Goal: Information Seeking & Learning: Learn about a topic

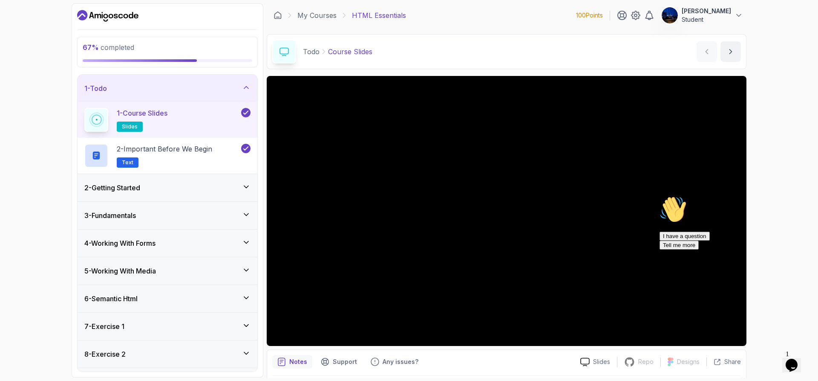
click at [245, 295] on icon at bounding box center [246, 297] width 9 height 9
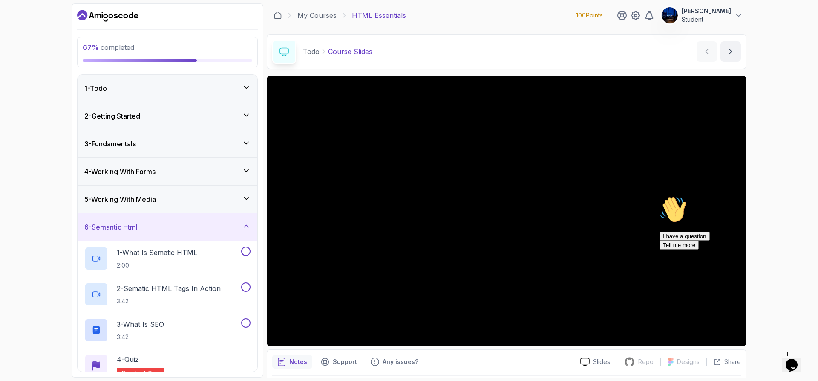
click at [136, 206] on div "5 - Working With Media" at bounding box center [168, 198] width 180 height 27
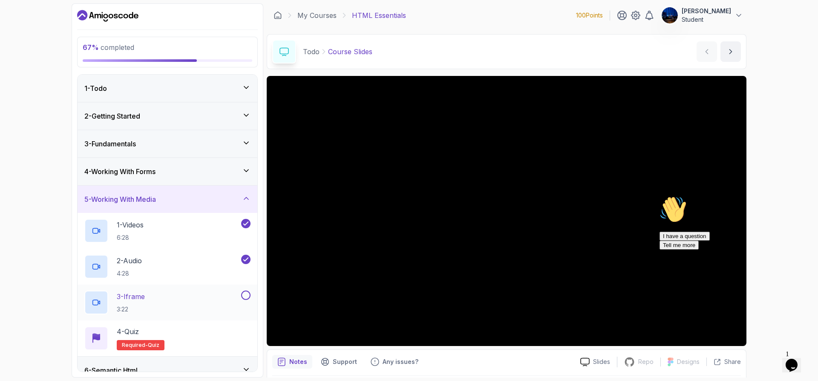
click at [156, 299] on div "3 - Iframe 3:22" at bounding box center [161, 302] width 155 height 24
click at [792, 105] on div "67 % completed 1 - Todo 2 - Getting Started 3 - Fundamentals 4 - Working With F…" at bounding box center [409, 190] width 818 height 381
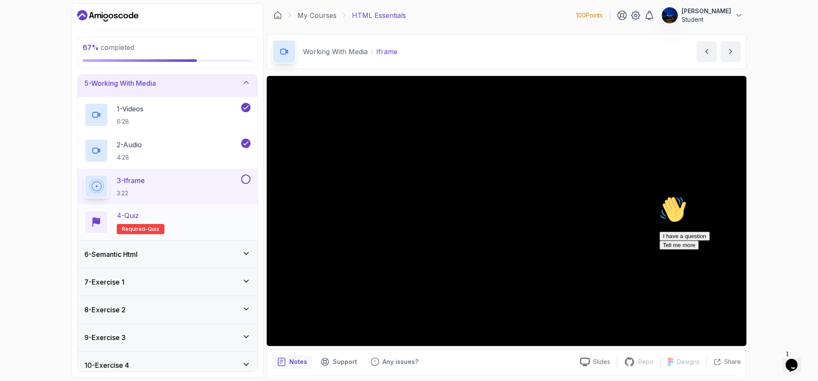
scroll to position [128, 0]
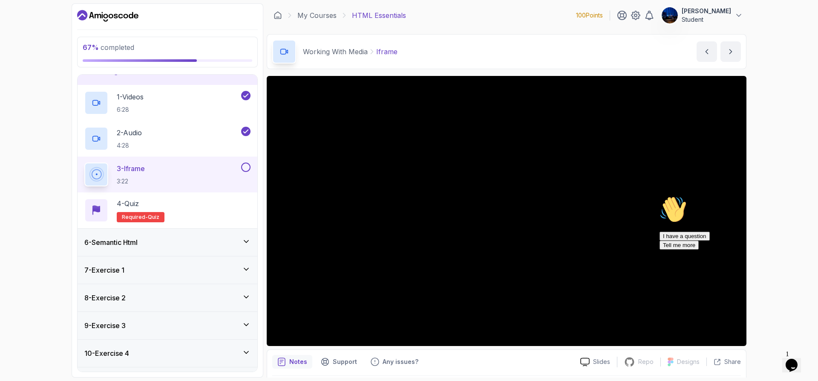
click at [738, 249] on div "Hi! How can we help? I have a question Tell me more" at bounding box center [736, 223] width 153 height 54
click at [782, 176] on div "67 % completed 1 - Todo 2 - Getting Started 3 - Fundamentals 4 - Working With F…" at bounding box center [409, 190] width 818 height 381
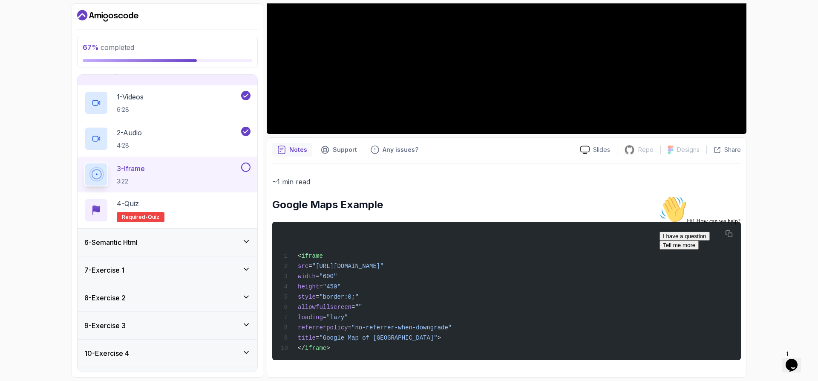
scroll to position [223, 0]
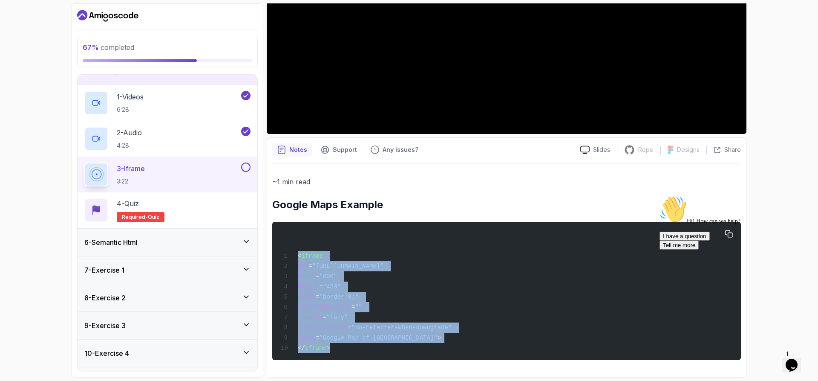
drag, startPoint x: 298, startPoint y: 242, endPoint x: 336, endPoint y: 345, distance: 110.1
click at [336, 345] on div "< iframe src = "[URL][DOMAIN_NAME]" width = "600" height = "450" style = "borde…" at bounding box center [506, 291] width 455 height 128
copy code "< iframe src = "[URL][DOMAIN_NAME]" width = "600" height = "450" style = "borde…"
click at [786, 149] on div "67 % completed 1 - Todo 2 - Getting Started 3 - Fundamentals 4 - Working With F…" at bounding box center [409, 190] width 818 height 381
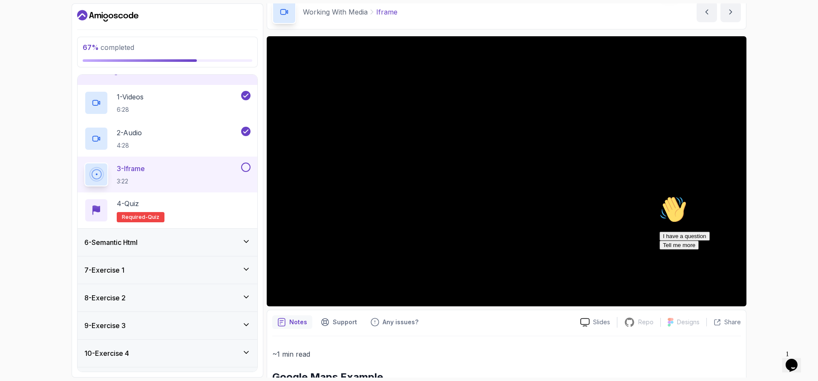
scroll to position [52, 0]
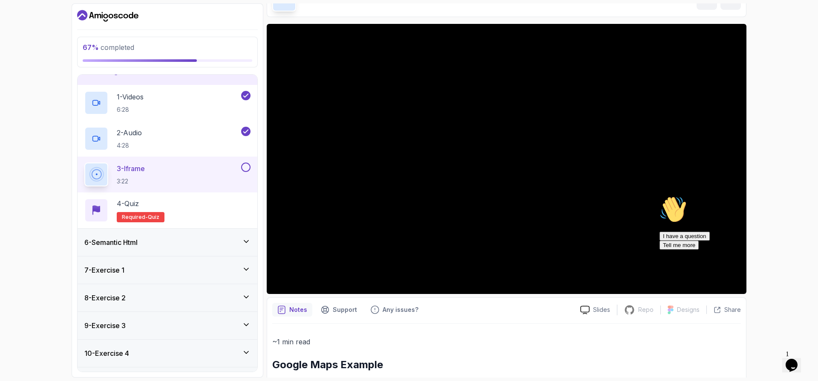
click at [795, 138] on div "67 % completed 1 - Todo 2 - Getting Started 3 - Fundamentals 4 - Working With F…" at bounding box center [409, 190] width 818 height 381
click at [798, 165] on div "67 % completed 1 - Todo 2 - Getting Started 3 - Fundamentals 4 - Working With F…" at bounding box center [409, 190] width 818 height 381
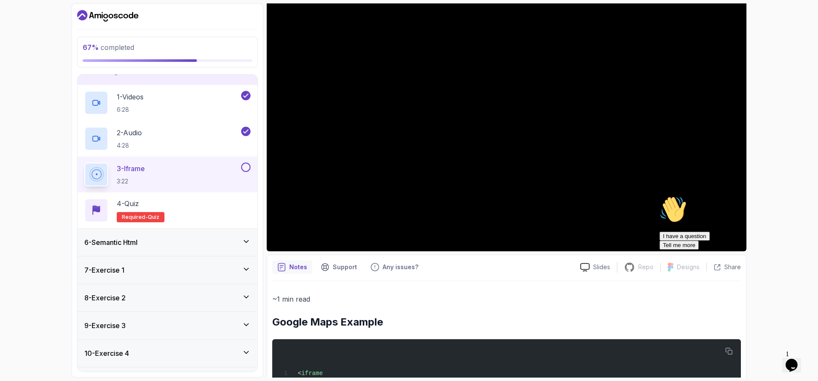
scroll to position [9, 0]
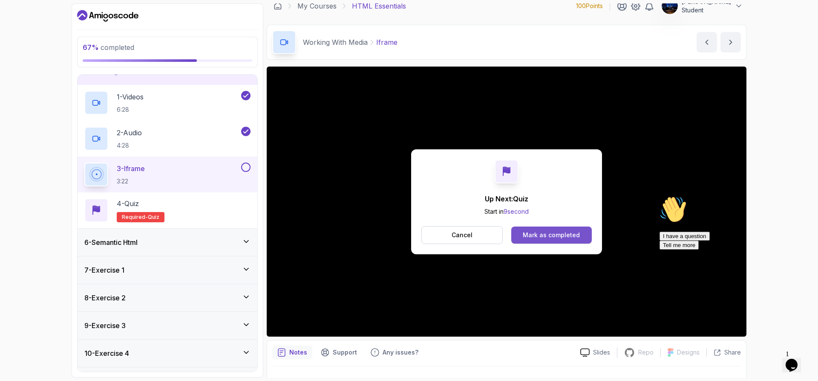
click at [549, 233] on div "Mark as completed" at bounding box center [551, 235] width 57 height 9
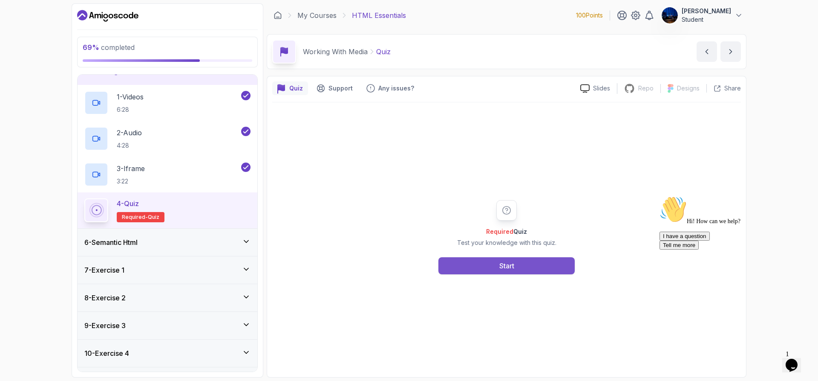
click at [532, 264] on button "Start" at bounding box center [507, 265] width 136 height 17
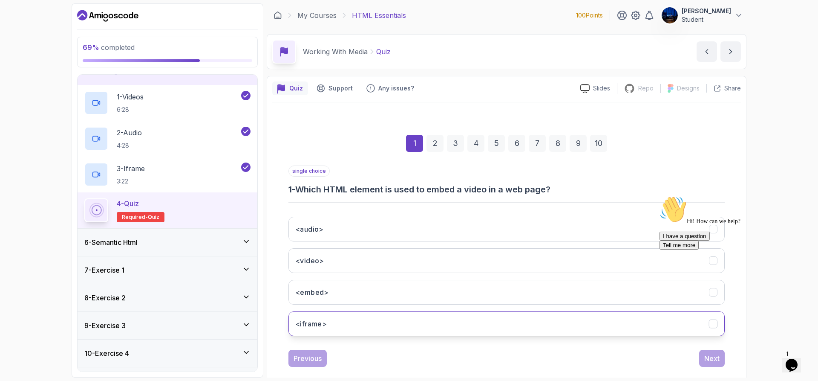
click at [336, 328] on button "<iframe>" at bounding box center [507, 323] width 437 height 25
click at [710, 356] on div "Next" at bounding box center [712, 358] width 15 height 10
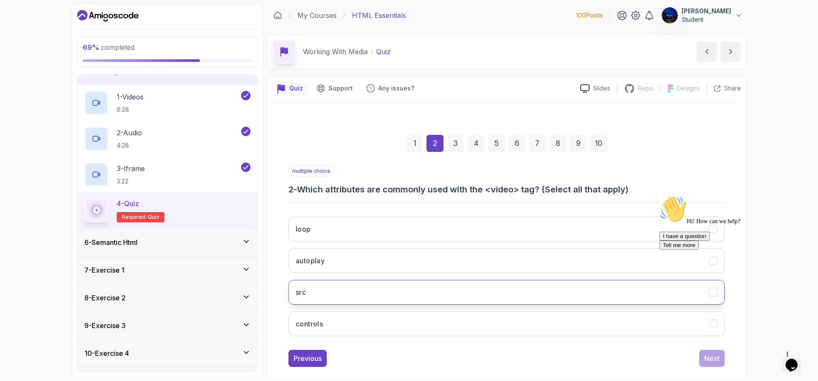
click at [368, 301] on button "src" at bounding box center [507, 292] width 437 height 25
click at [815, 211] on div "69 % completed 1 - Todo 2 - Getting Started 3 - Fundamentals 4 - Working With F…" at bounding box center [409, 190] width 818 height 381
click at [345, 237] on button "loop" at bounding box center [507, 229] width 437 height 25
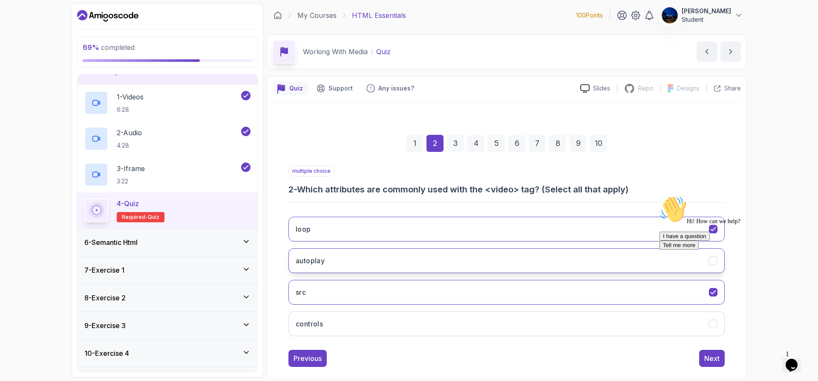
click at [318, 257] on h3 "autoplay" at bounding box center [310, 260] width 29 height 10
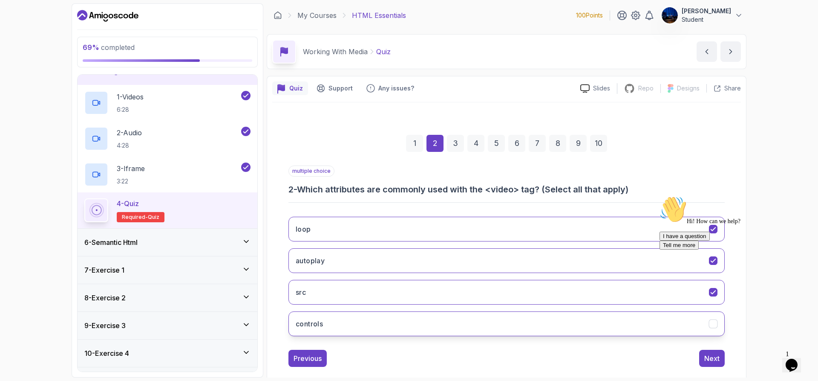
click at [338, 327] on button "controls" at bounding box center [507, 323] width 437 height 25
drag, startPoint x: 786, startPoint y: 177, endPoint x: 784, endPoint y: 181, distance: 4.4
click at [786, 177] on div "69 % completed 1 - Todo 2 - Getting Started 3 - Fundamentals 4 - Working With F…" at bounding box center [409, 190] width 818 height 381
click at [713, 354] on div "Next" at bounding box center [712, 358] width 15 height 10
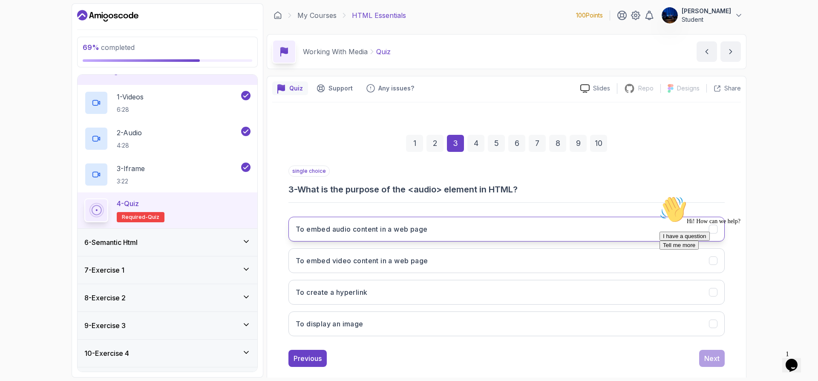
click at [385, 232] on h3 "To embed audio content in a web page" at bounding box center [362, 229] width 132 height 10
click at [705, 360] on div "Next" at bounding box center [712, 358] width 15 height 10
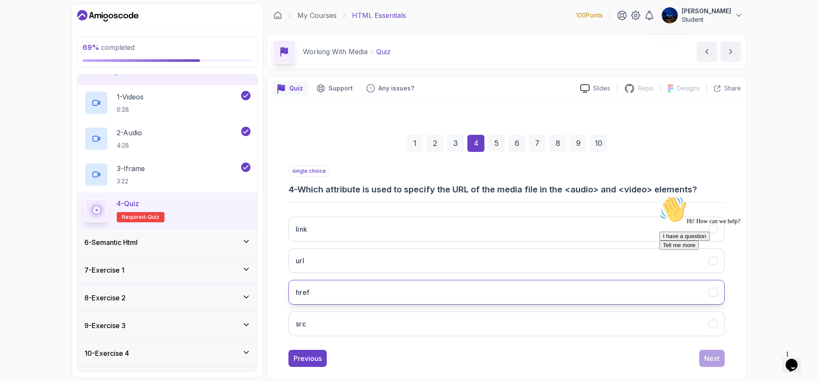
click at [319, 293] on button "href" at bounding box center [507, 292] width 437 height 25
click at [712, 358] on div "Next" at bounding box center [712, 358] width 15 height 10
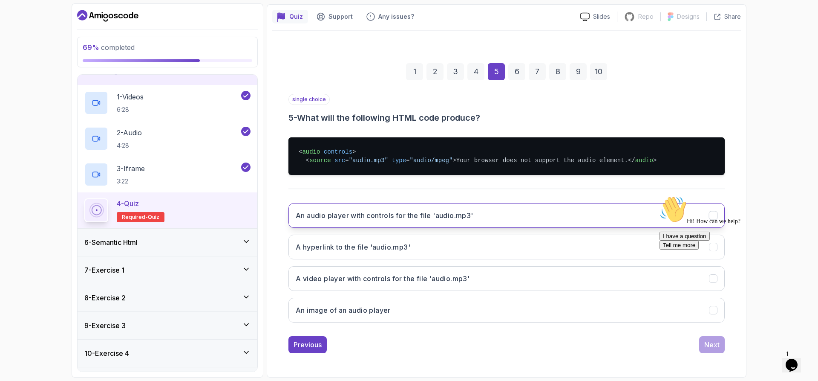
scroll to position [89, 0]
click at [451, 212] on h3 "An audio player with controls for the file 'audio.mp3'" at bounding box center [385, 215] width 178 height 10
click at [710, 339] on div "Hi! How can we help? I have a question Tell me more" at bounding box center [733, 267] width 147 height 143
click at [717, 343] on div "Next" at bounding box center [712, 344] width 15 height 10
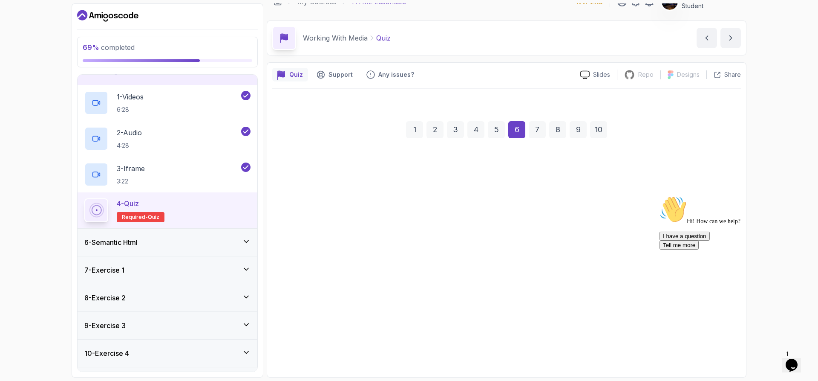
scroll to position [14, 0]
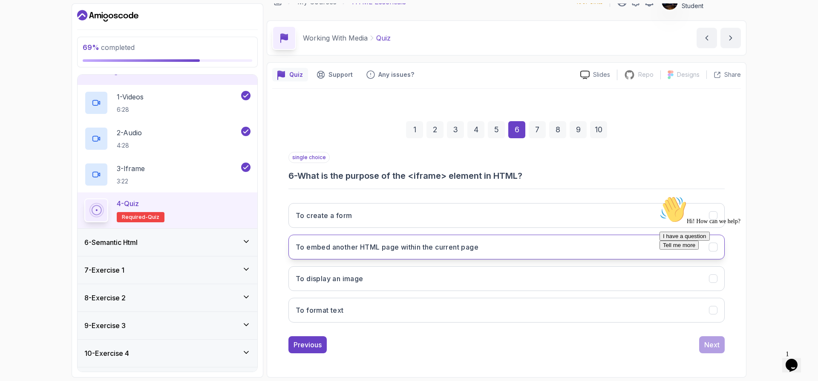
click at [359, 243] on h3 "To embed another HTML page within the current page" at bounding box center [387, 247] width 183 height 10
click at [716, 347] on div "Next" at bounding box center [712, 344] width 15 height 10
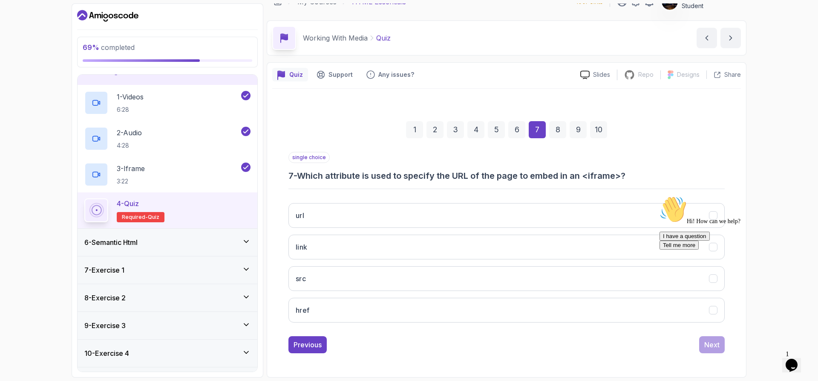
drag, startPoint x: 769, startPoint y: 110, endPoint x: 768, endPoint y: 118, distance: 8.2
click at [769, 110] on div "69 % completed 1 - Todo 2 - Getting Started 3 - Fundamentals 4 - Working With F…" at bounding box center [409, 190] width 818 height 381
click at [332, 283] on button "src" at bounding box center [507, 278] width 437 height 25
click at [712, 349] on div "Next" at bounding box center [712, 344] width 15 height 10
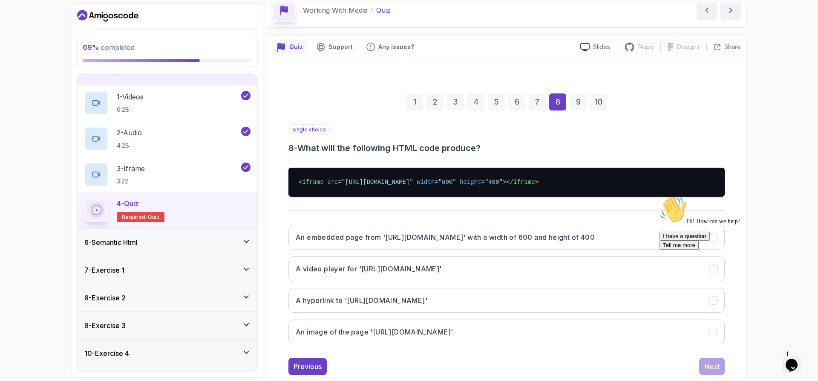
scroll to position [56, 0]
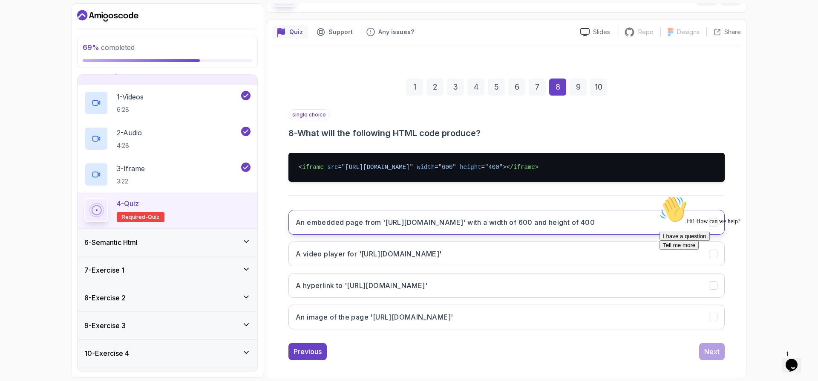
click at [454, 226] on h3 "An embedded page from '[URL][DOMAIN_NAME]' with a width of 600 and height of 400" at bounding box center [445, 222] width 299 height 10
click at [714, 352] on div "Next" at bounding box center [712, 351] width 15 height 10
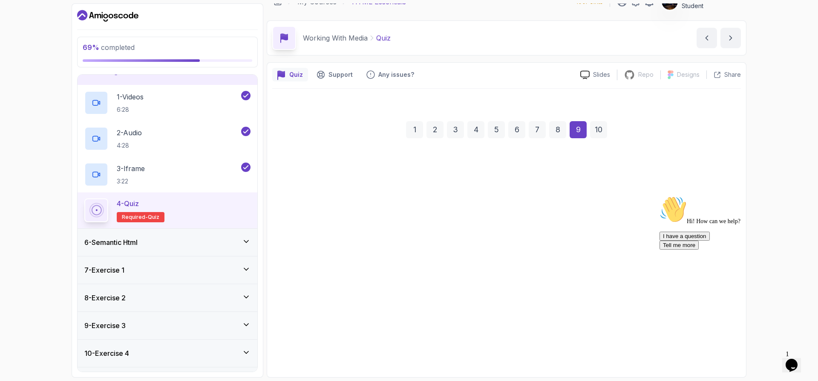
scroll to position [14, 0]
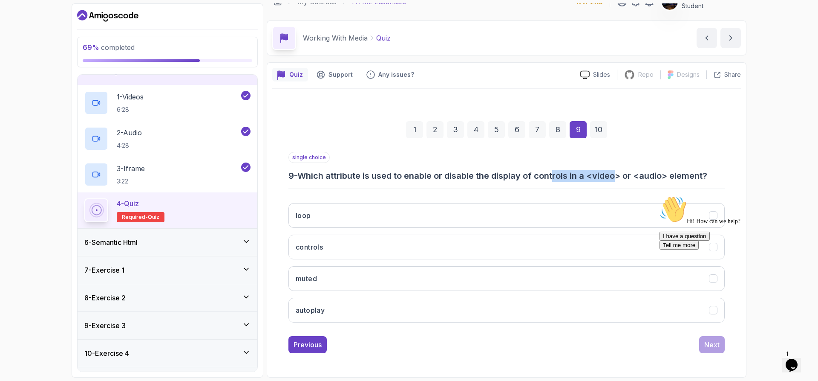
drag, startPoint x: 557, startPoint y: 174, endPoint x: 623, endPoint y: 176, distance: 66.1
click at [623, 176] on h3 "9 - Which attribute is used to enable or disable the display of controls in a <…" at bounding box center [507, 176] width 437 height 12
click at [610, 177] on h3 "9 - Which attribute is used to enable or disable the display of controls in a <…" at bounding box center [507, 176] width 437 height 12
drag, startPoint x: 362, startPoint y: 176, endPoint x: 688, endPoint y: 174, distance: 325.7
click at [688, 174] on h3 "9 - Which attribute is used to enable or disable the display of controls in a <…" at bounding box center [507, 176] width 437 height 12
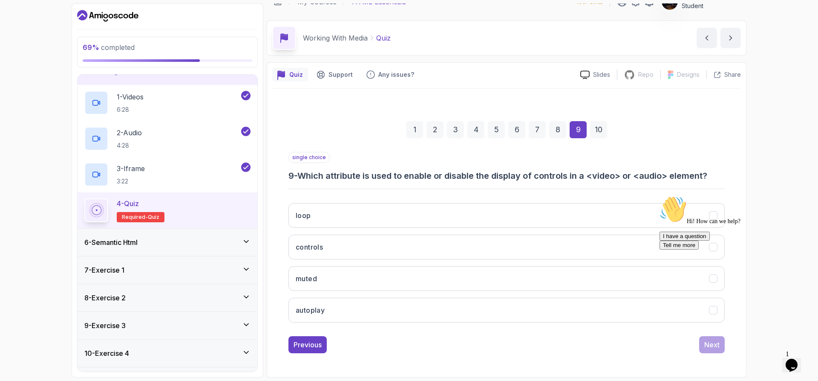
click at [375, 188] on div "single choice 9 - Which attribute is used to enable or disable the display of c…" at bounding box center [507, 240] width 437 height 177
click at [344, 251] on button "controls" at bounding box center [507, 246] width 437 height 25
click at [711, 347] on div "Next" at bounding box center [712, 344] width 15 height 10
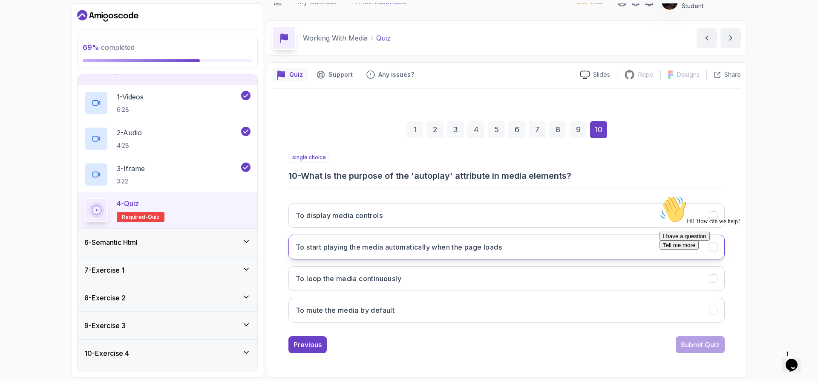
click at [432, 249] on h3 "To start playing the media automatically when the page loads" at bounding box center [399, 247] width 206 height 10
click at [697, 344] on div "Submit Quiz" at bounding box center [700, 344] width 39 height 10
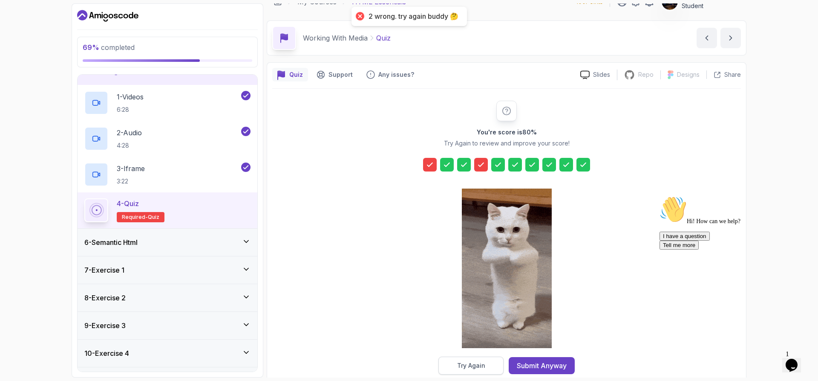
click at [493, 361] on button "Try Again" at bounding box center [471, 365] width 65 height 18
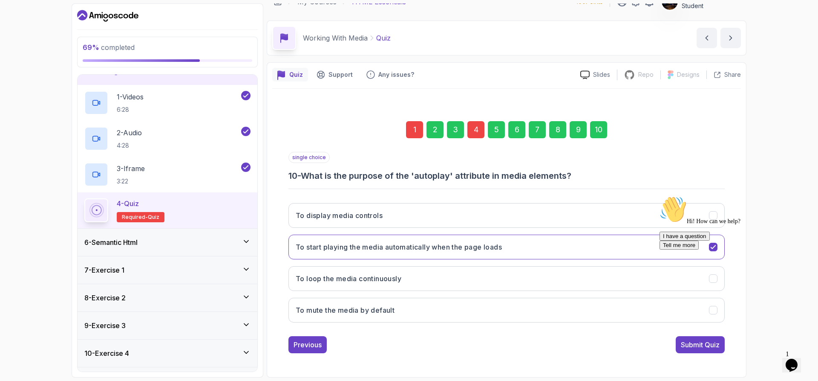
click at [416, 128] on div "1" at bounding box center [414, 129] width 17 height 17
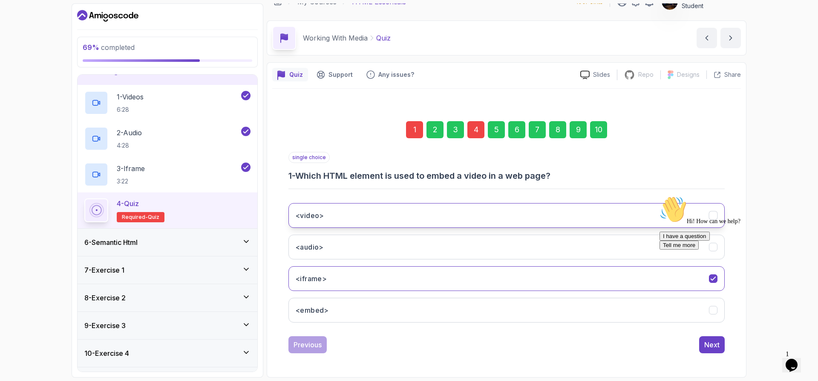
click at [320, 216] on h3 "<video>" at bounding box center [310, 215] width 29 height 10
click at [474, 135] on div "4" at bounding box center [476, 129] width 17 height 17
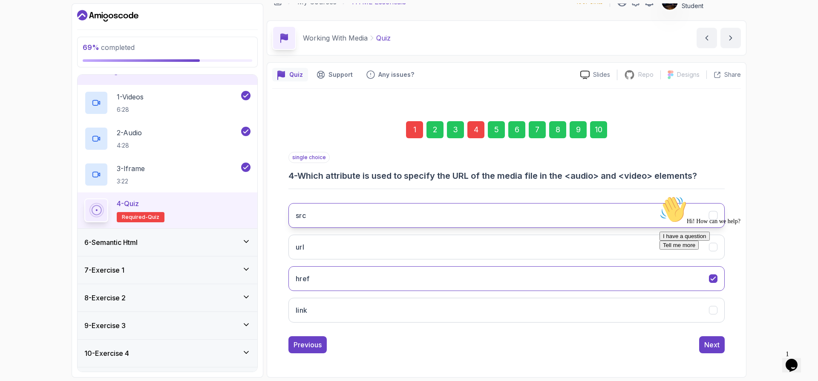
click at [349, 213] on button "src" at bounding box center [507, 215] width 437 height 25
click at [716, 345] on div "Next" at bounding box center [712, 344] width 15 height 10
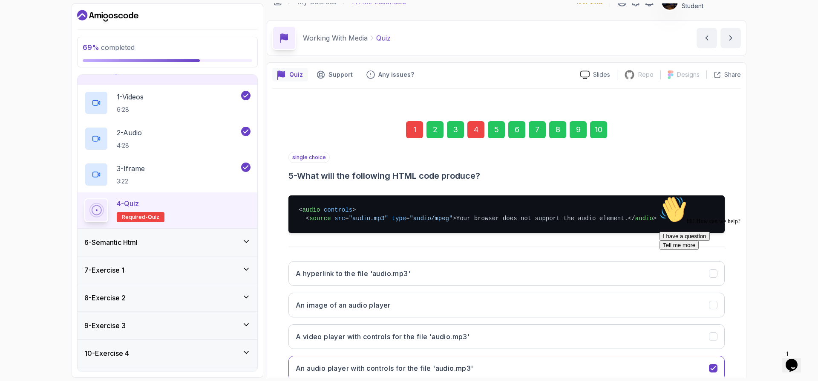
click at [602, 130] on div "10" at bounding box center [598, 129] width 17 height 17
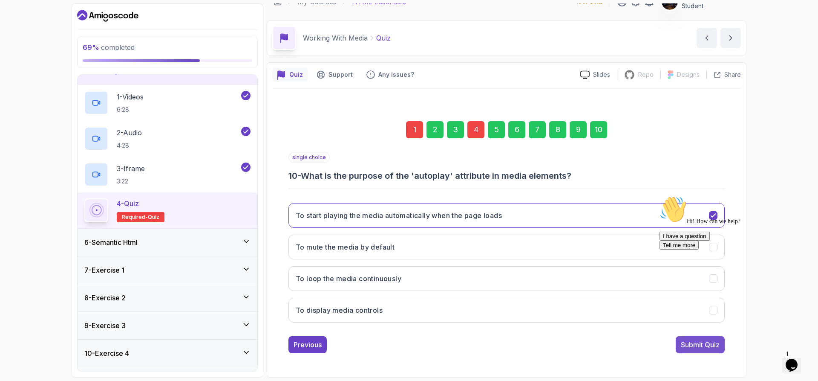
click at [695, 344] on div "Submit Quiz" at bounding box center [700, 344] width 39 height 10
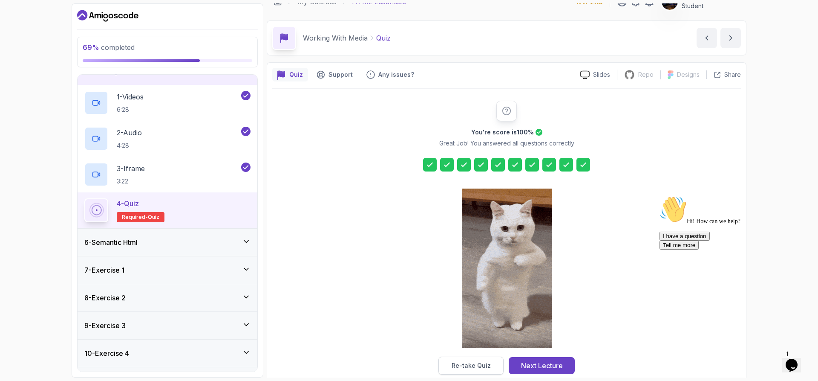
click at [458, 367] on div "Re-take Quiz" at bounding box center [471, 365] width 39 height 9
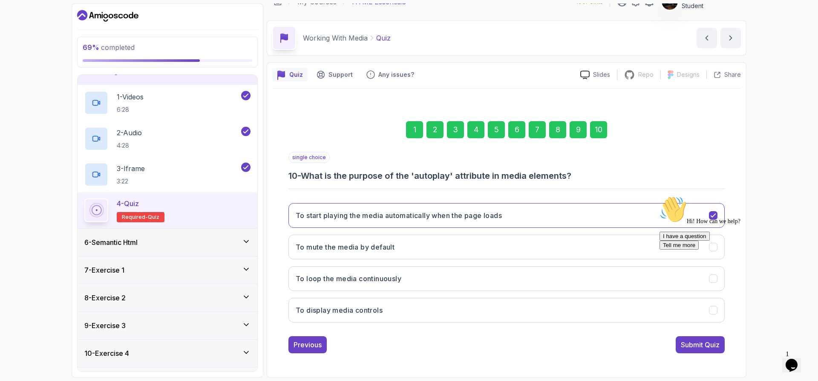
click at [416, 135] on div "1" at bounding box center [414, 129] width 17 height 17
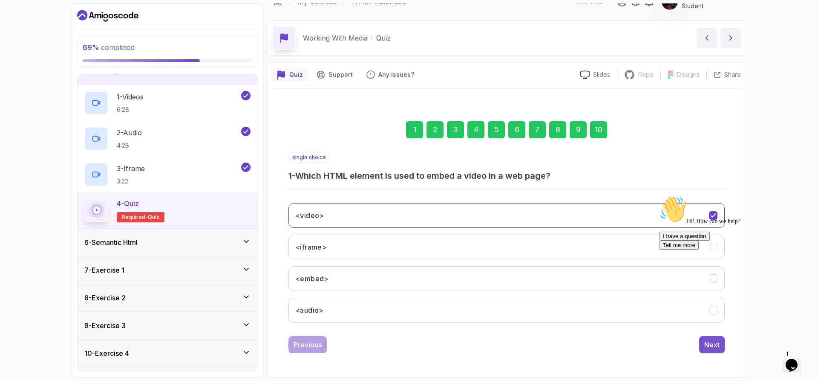
click at [715, 350] on button "Next" at bounding box center [713, 344] width 26 height 17
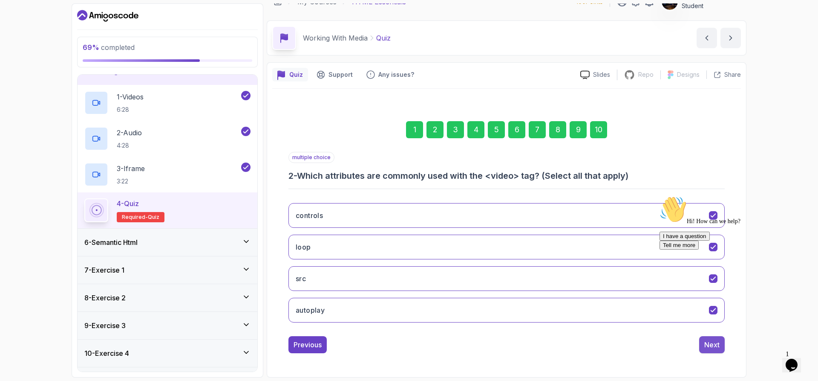
click at [714, 344] on div "Next" at bounding box center [712, 344] width 15 height 10
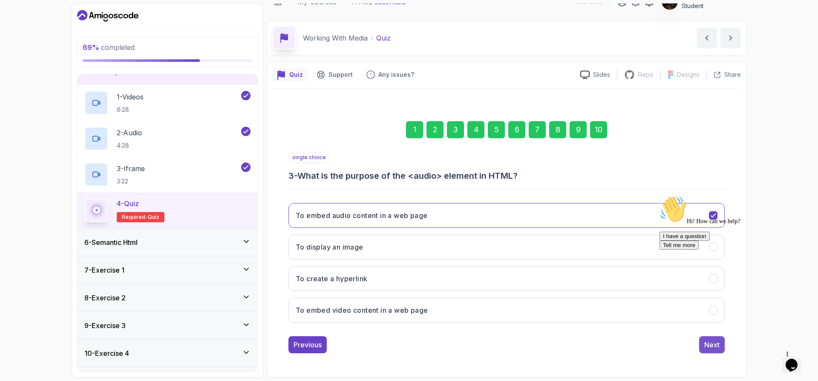
click at [717, 349] on div "Next" at bounding box center [712, 344] width 15 height 10
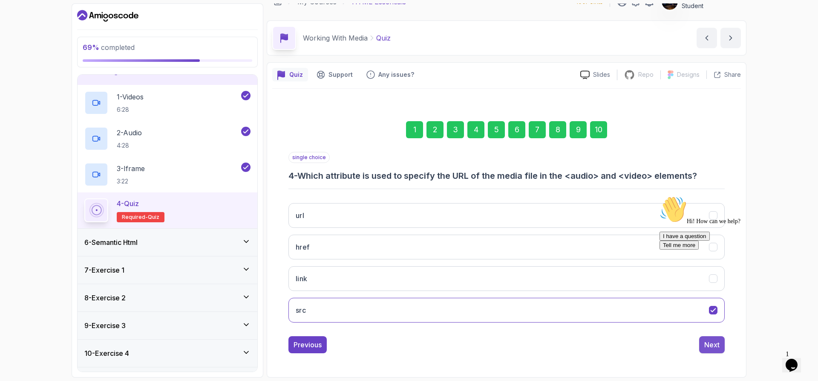
click at [722, 343] on button "Next" at bounding box center [713, 344] width 26 height 17
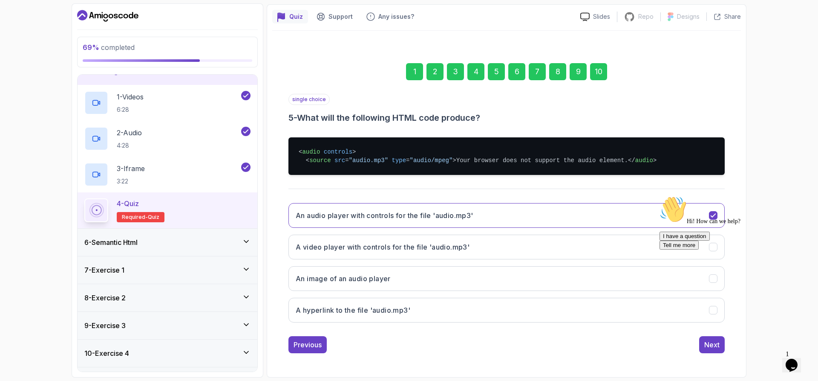
scroll to position [89, 0]
click at [720, 346] on button "Next" at bounding box center [713, 344] width 26 height 17
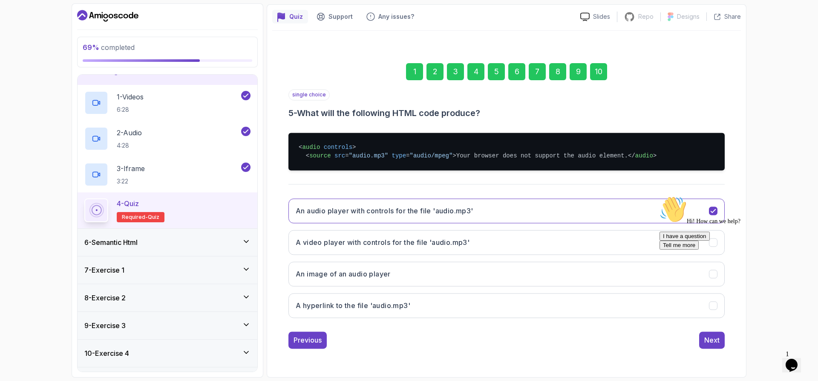
scroll to position [14, 0]
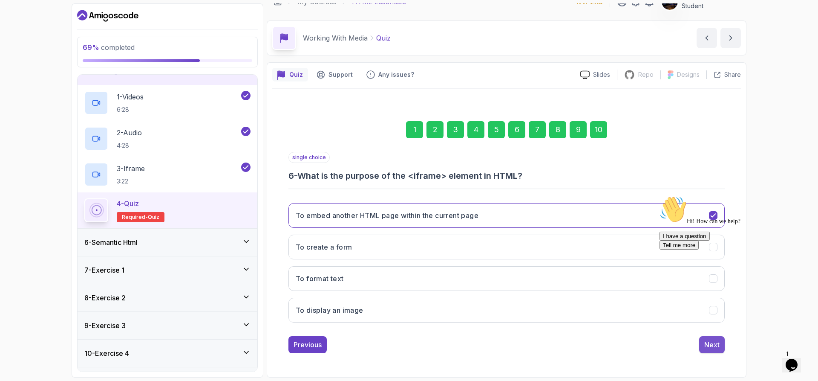
click at [709, 349] on div "Next" at bounding box center [712, 344] width 15 height 10
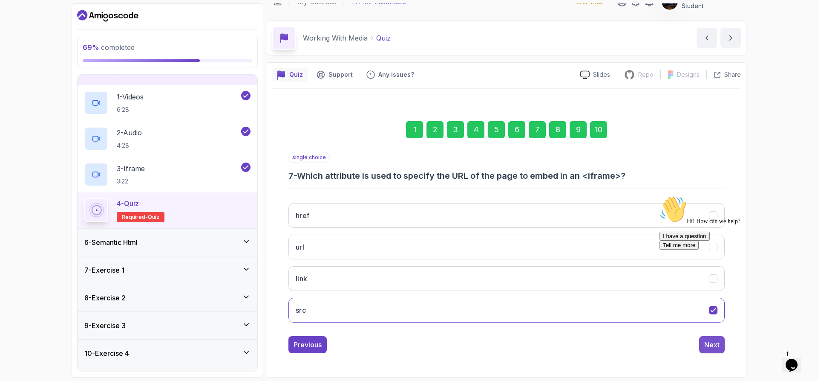
click at [715, 344] on div "Next" at bounding box center [712, 344] width 15 height 10
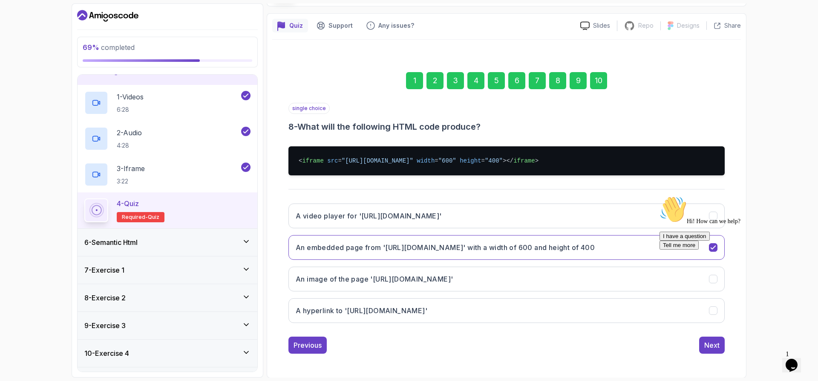
scroll to position [63, 0]
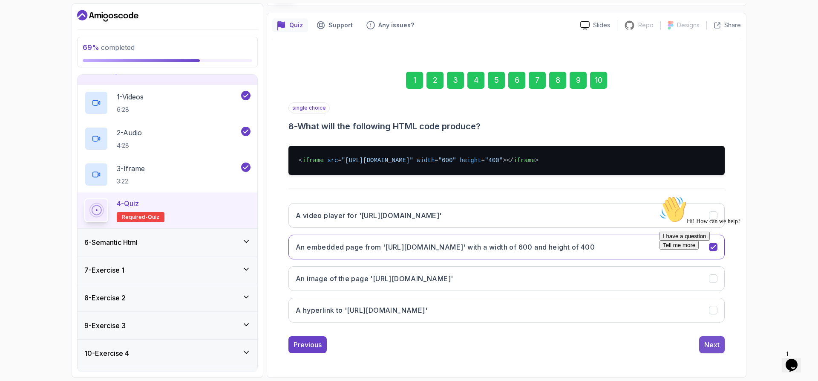
click at [715, 350] on button "Next" at bounding box center [713, 344] width 26 height 17
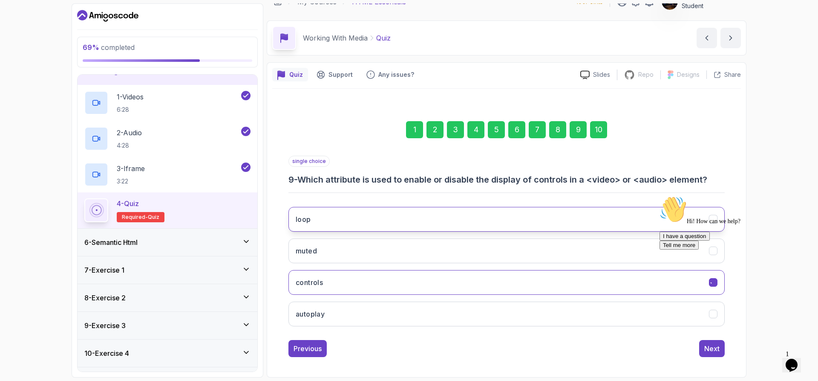
scroll to position [14, 0]
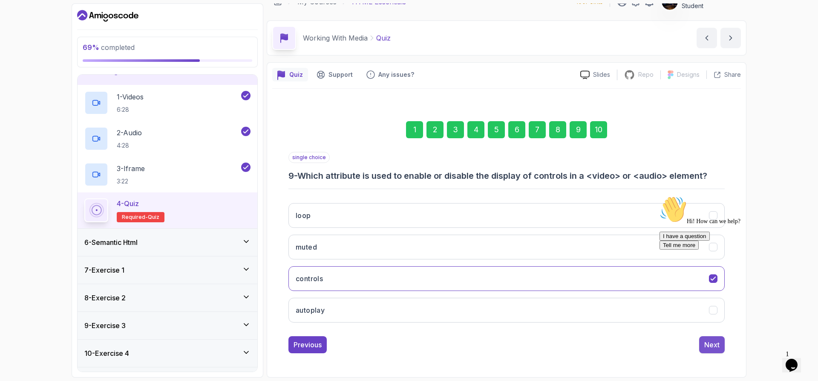
click at [717, 348] on div "Next" at bounding box center [712, 344] width 15 height 10
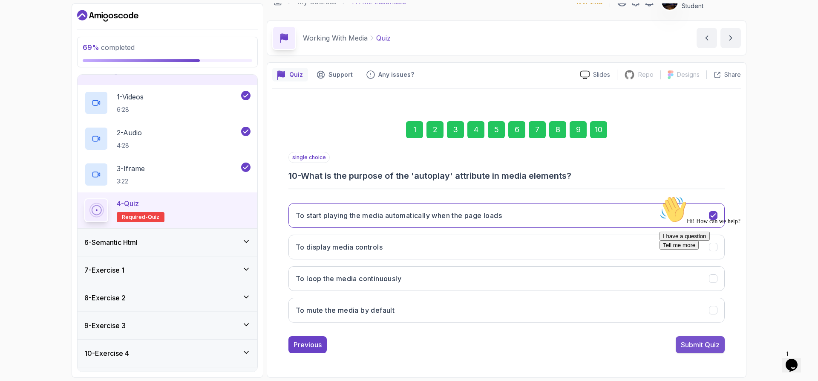
click at [706, 344] on div "Submit Quiz" at bounding box center [700, 344] width 39 height 10
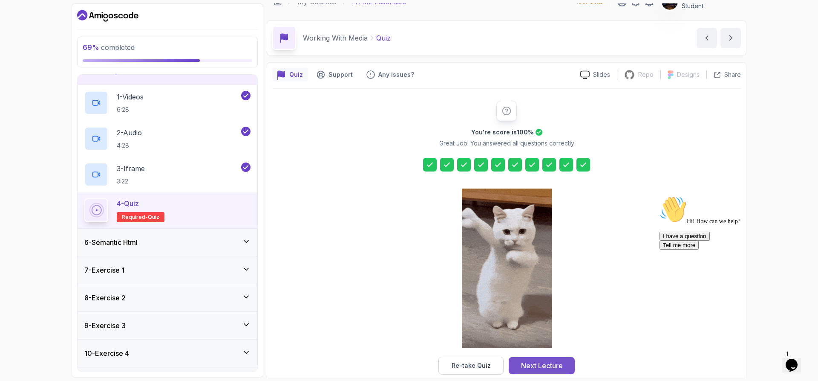
click at [556, 368] on div "Next Lecture" at bounding box center [542, 365] width 42 height 10
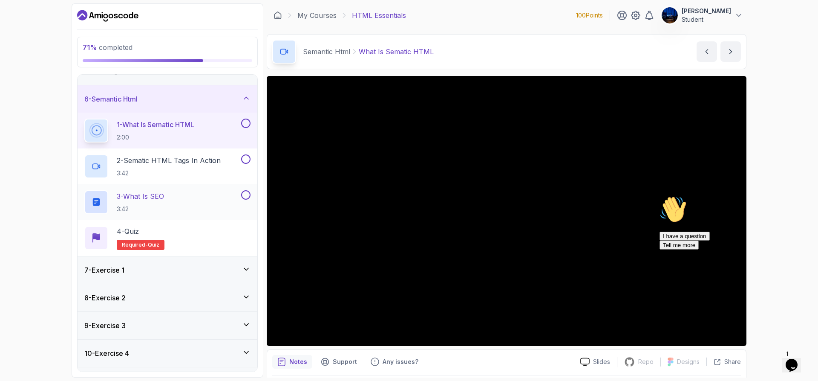
scroll to position [151, 0]
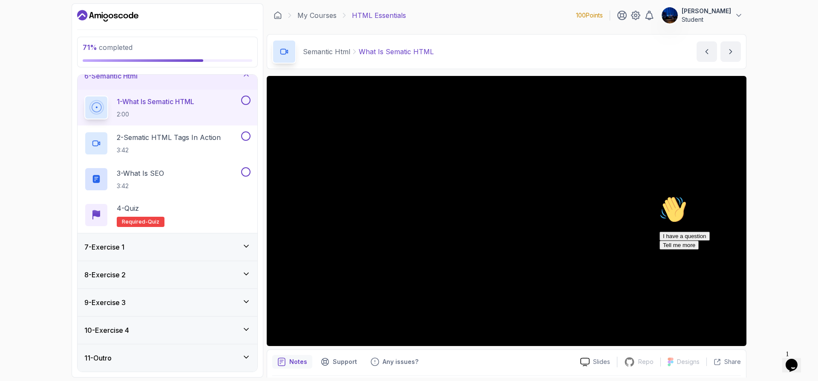
click at [250, 247] on icon at bounding box center [246, 246] width 9 height 9
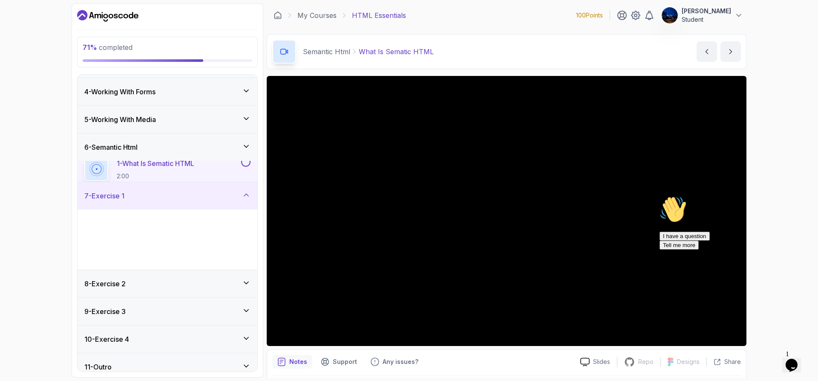
scroll to position [79, 0]
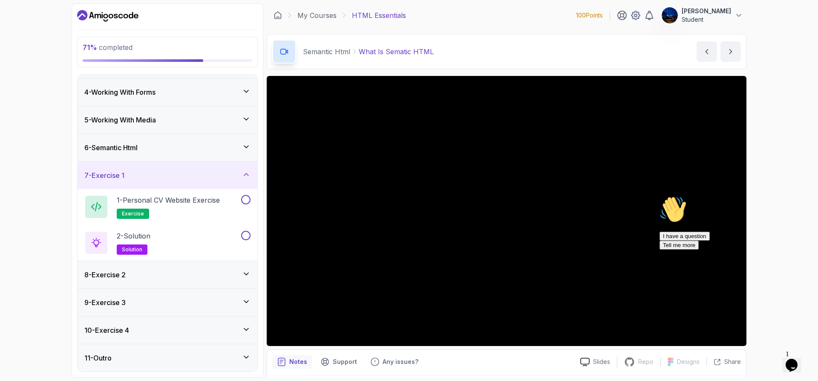
click at [245, 173] on icon at bounding box center [246, 174] width 9 height 9
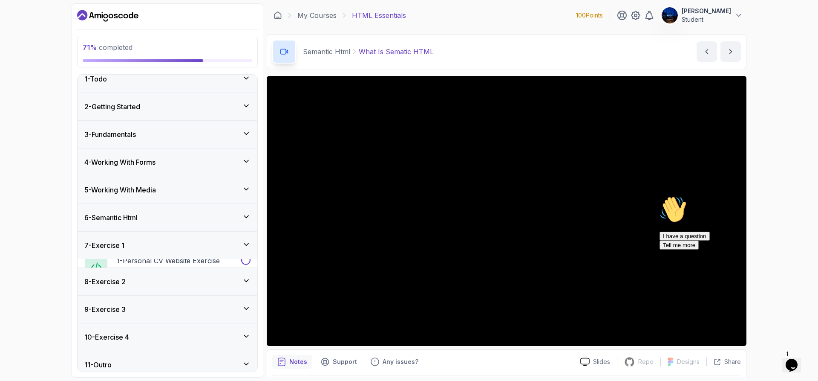
scroll to position [8, 0]
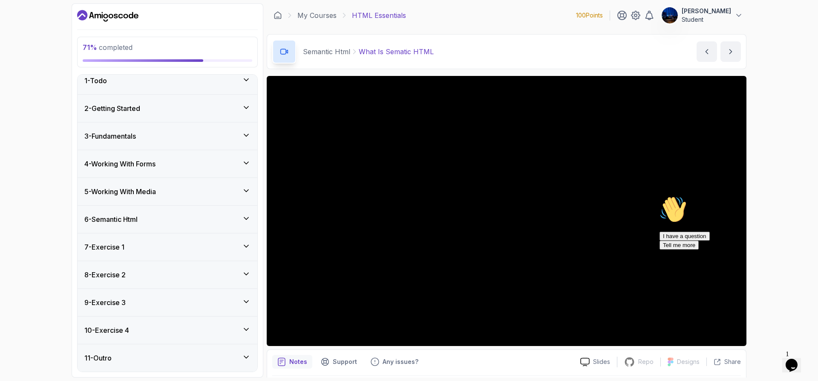
click at [248, 241] on div "7 - Exercise 1" at bounding box center [168, 246] width 180 height 27
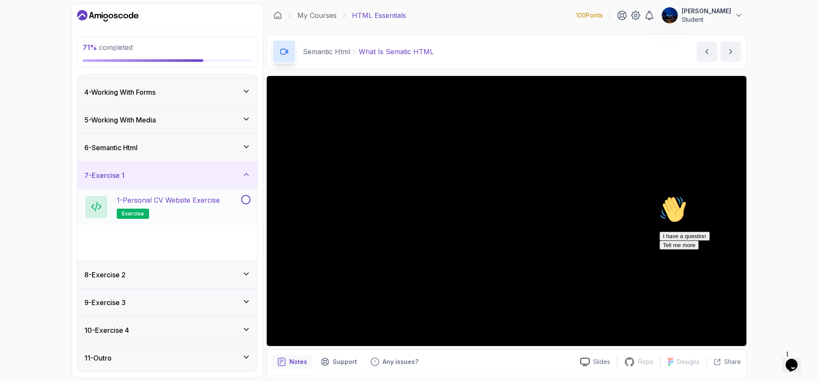
scroll to position [79, 0]
click at [241, 175] on div "7 - Exercise 1" at bounding box center [167, 175] width 166 height 10
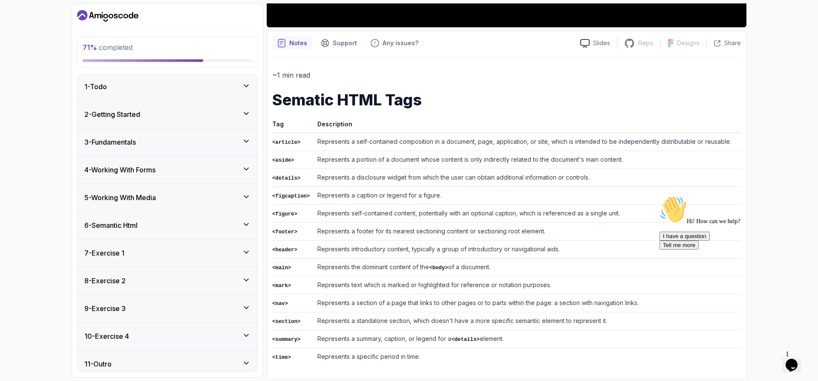
scroll to position [0, 0]
click at [246, 227] on icon at bounding box center [246, 226] width 9 height 9
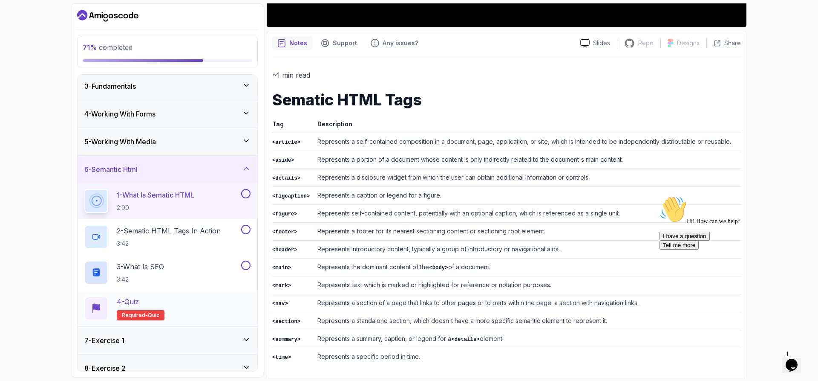
scroll to position [43, 0]
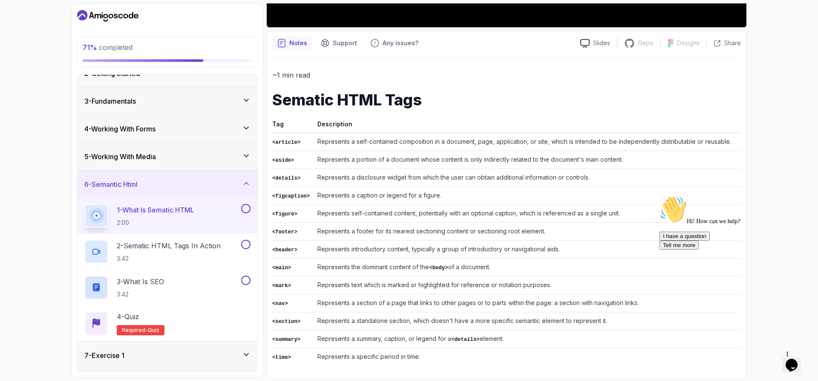
click at [211, 164] on div "5 - Working With Media" at bounding box center [168, 156] width 180 height 27
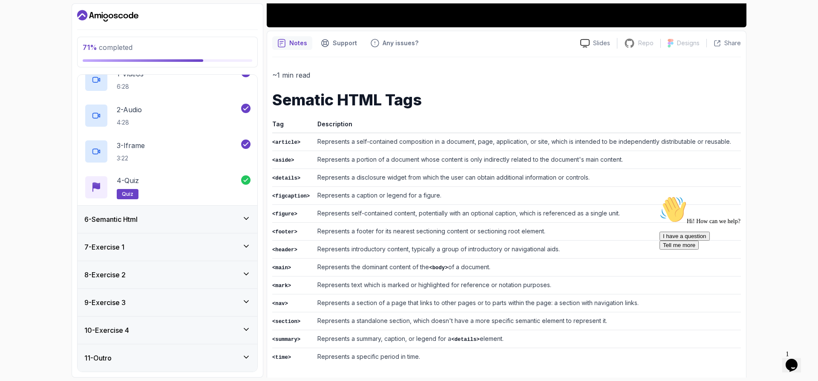
click at [197, 215] on div "6 - Semantic Html" at bounding box center [167, 219] width 166 height 10
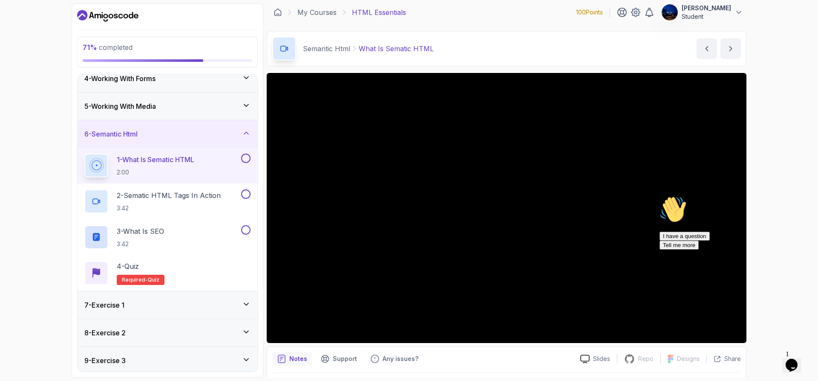
scroll to position [0, 0]
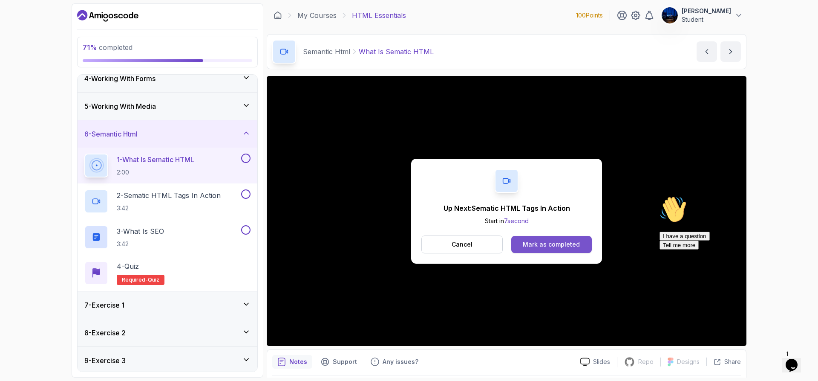
click at [550, 245] on div "Mark as completed" at bounding box center [551, 244] width 57 height 9
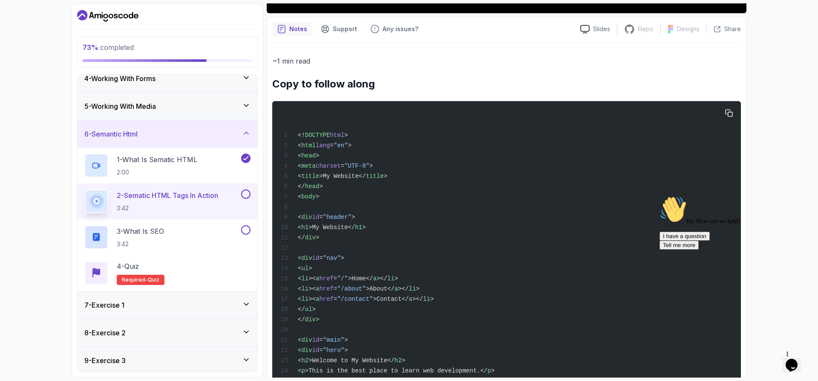
scroll to position [344, 0]
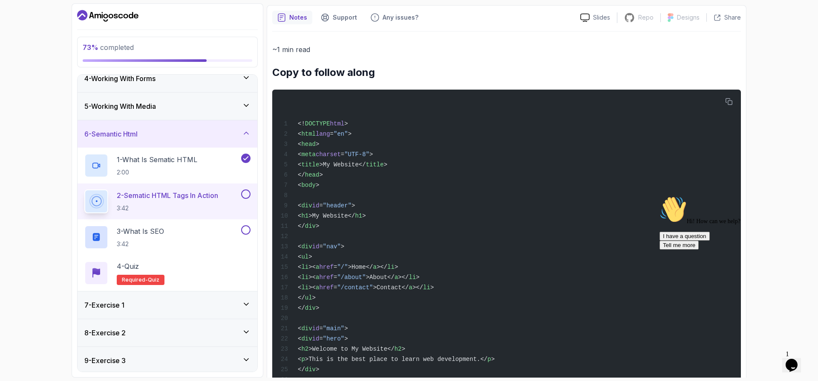
drag, startPoint x: 794, startPoint y: 53, endPoint x: 788, endPoint y: 63, distance: 11.4
click at [795, 53] on div "73 % completed 1 - Todo 2 - Getting Started 3 - Fundamentals 4 - Working With F…" at bounding box center [409, 190] width 818 height 381
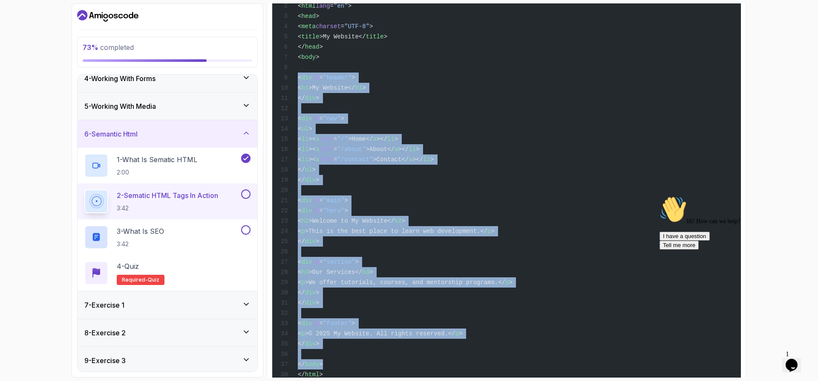
scroll to position [515, 0]
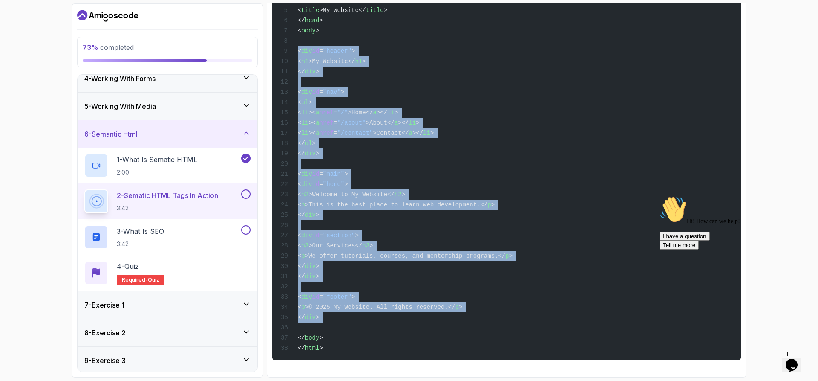
drag, startPoint x: 298, startPoint y: 82, endPoint x: 353, endPoint y: 321, distance: 245.9
click at [353, 321] on div "<! DOCTYPE html > < html lang = "en" > < head > < meta charset = "UTF-8" > < ti…" at bounding box center [506, 147] width 455 height 414
copy code "< div id = "header" > < h1 >My Website</ h1 > </ div > < div id = "nav" > < ul …"
drag, startPoint x: 794, startPoint y: 18, endPoint x: 791, endPoint y: 95, distance: 76.8
click at [794, 18] on div "73 % completed 1 - Todo 2 - Getting Started 3 - Fundamentals 4 - Working With F…" at bounding box center [409, 190] width 818 height 381
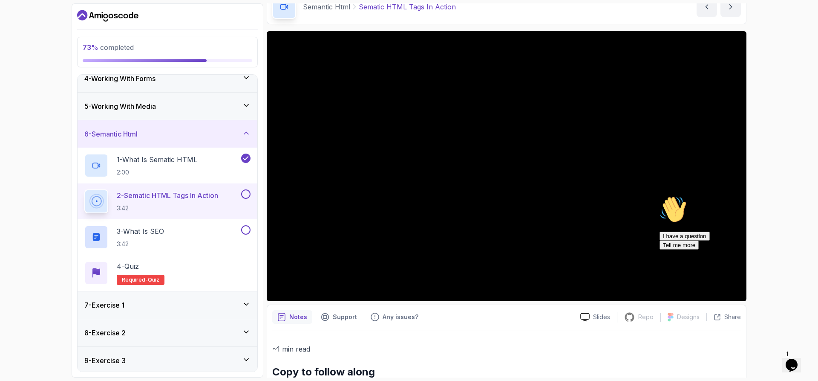
scroll to position [0, 0]
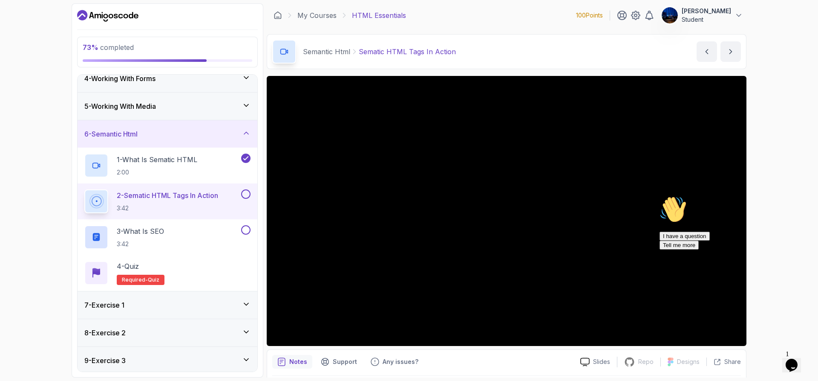
drag, startPoint x: 0, startPoint y: 75, endPoint x: 7, endPoint y: 76, distance: 7.0
click at [0, 75] on div "73 % completed 1 - Todo 2 - Getting Started 3 - Fundamentals 4 - Working With F…" at bounding box center [409, 190] width 818 height 381
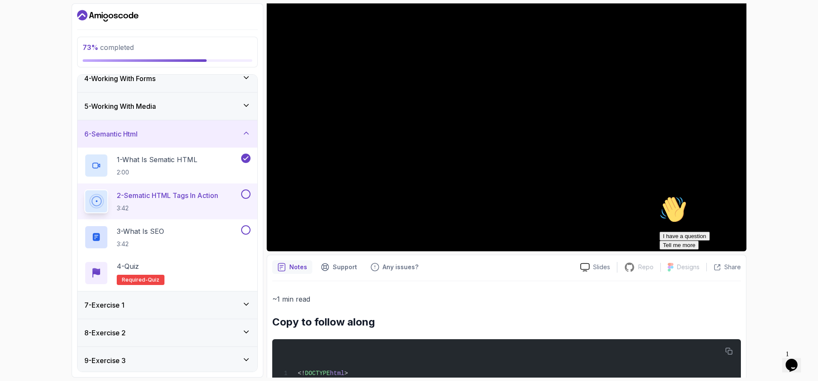
scroll to position [43, 0]
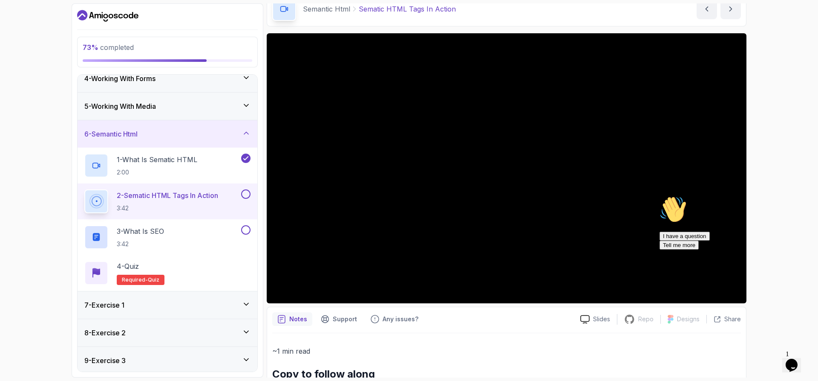
click at [18, 50] on div "73 % completed 1 - Todo 2 - Getting Started 3 - Fundamentals 4 - Working With F…" at bounding box center [409, 190] width 818 height 381
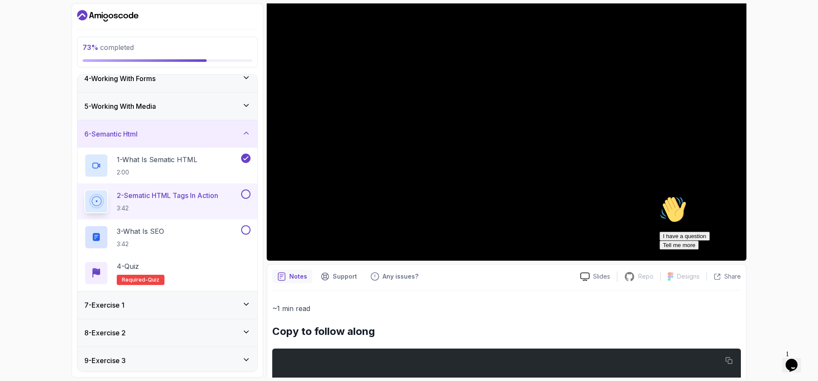
scroll to position [128, 0]
